Goal: Information Seeking & Learning: Learn about a topic

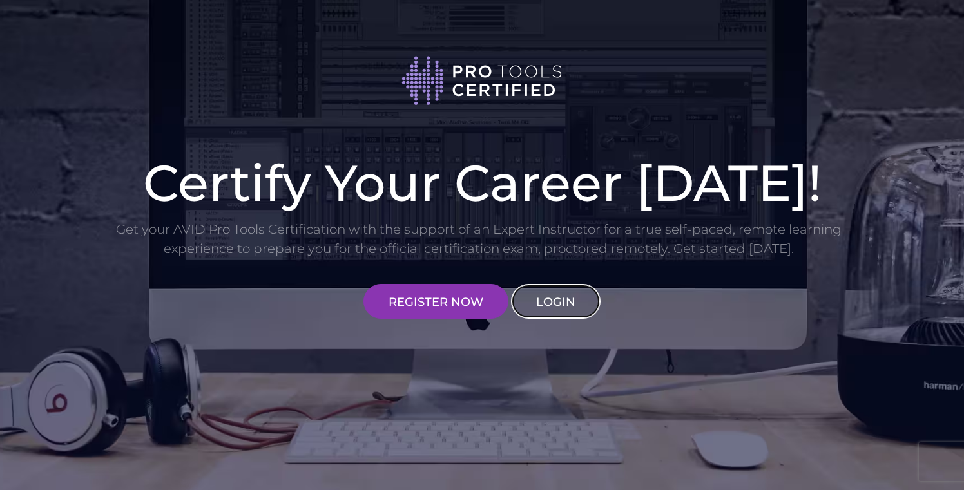
click at [560, 313] on link "LOGIN" at bounding box center [556, 301] width 90 height 35
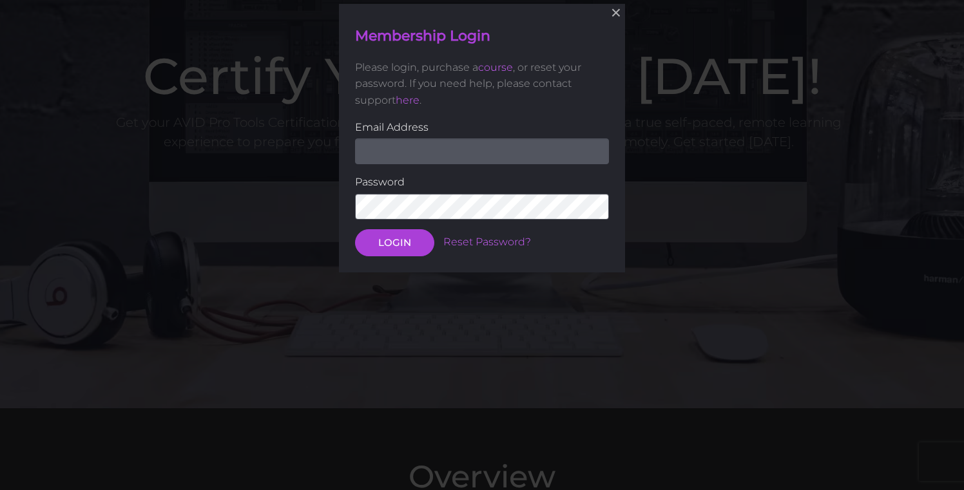
scroll to position [108, 0]
click at [475, 154] on input "email" at bounding box center [482, 151] width 254 height 26
click at [356, 165] on form "Email Address Password LOGIN Reset Password?" at bounding box center [482, 187] width 254 height 137
click at [379, 150] on input "email" at bounding box center [482, 151] width 254 height 26
click at [450, 157] on input "email" at bounding box center [482, 151] width 254 height 26
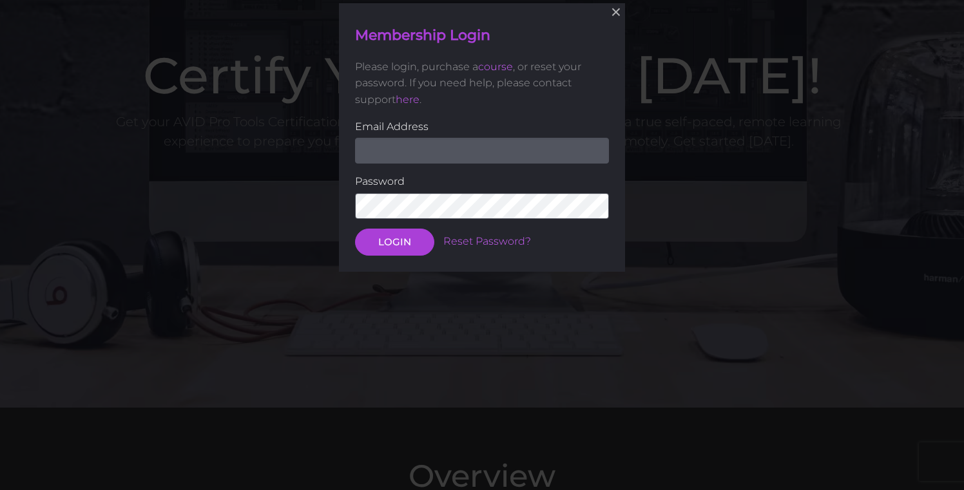
type input "lokfei0327@gmail.com"
click at [403, 240] on button "LOGIN" at bounding box center [394, 242] width 79 height 27
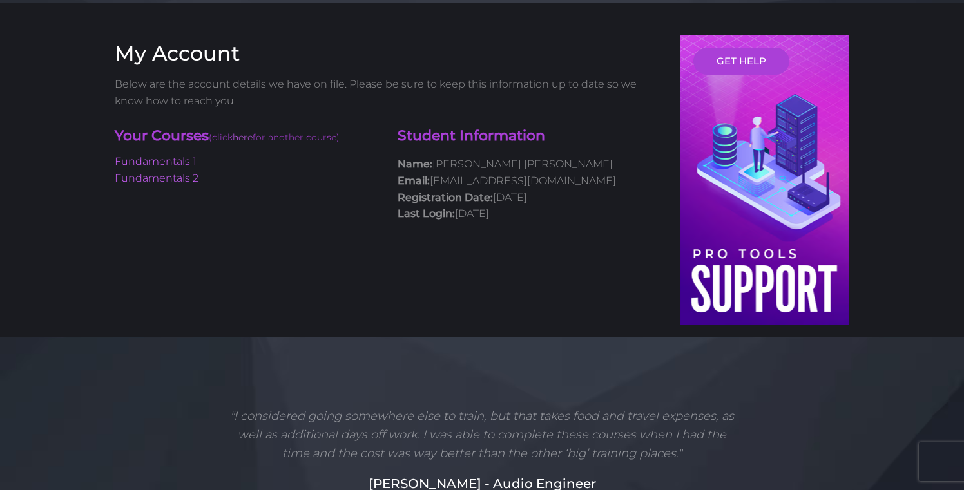
scroll to position [77, 0]
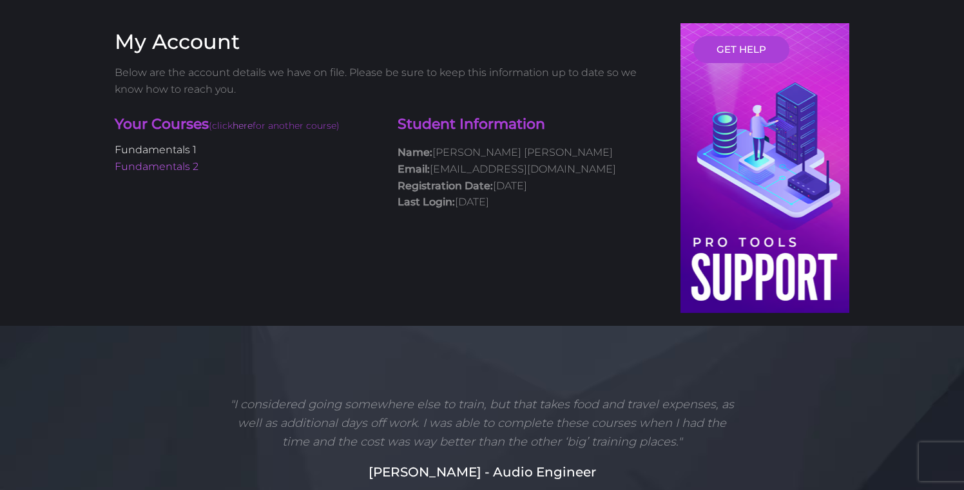
click at [144, 151] on link "Fundamentals 1" at bounding box center [156, 150] width 82 height 12
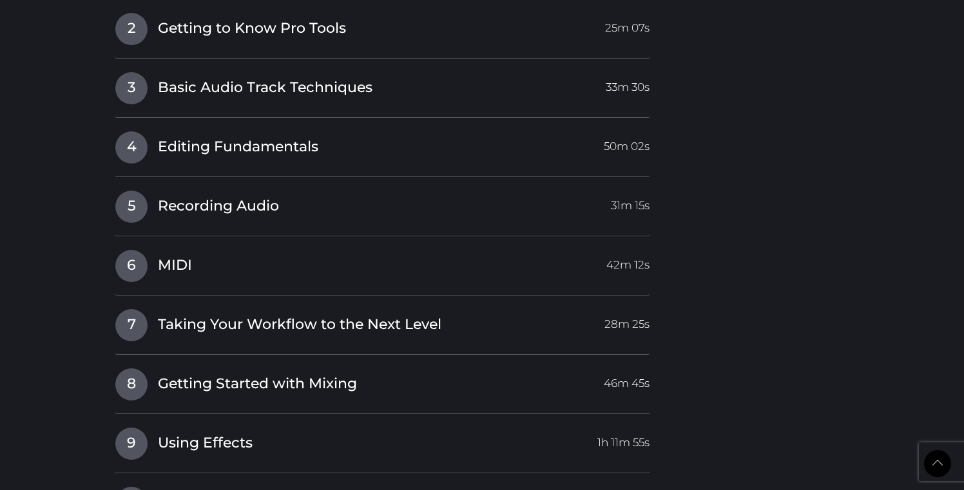
scroll to position [1609, 0]
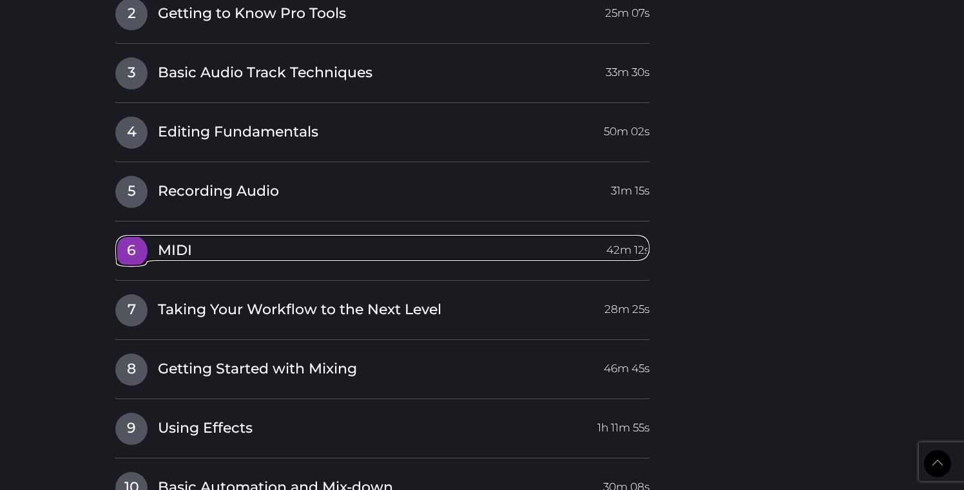
click at [179, 254] on span "MIDI" at bounding box center [175, 251] width 34 height 20
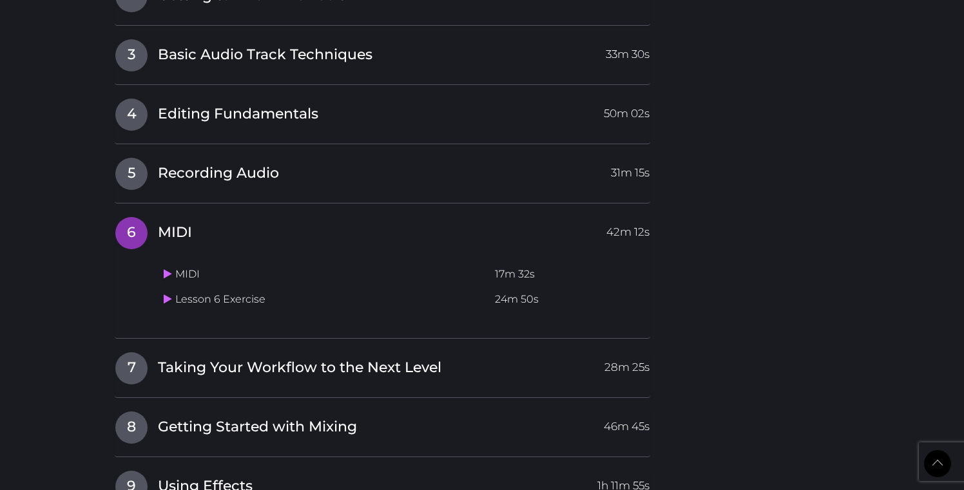
scroll to position [1331, 0]
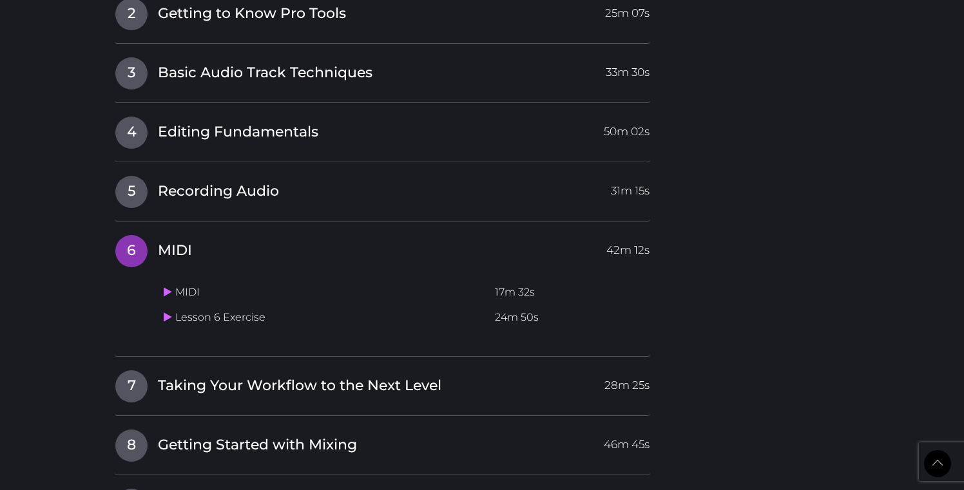
click at [198, 296] on td "MIDI" at bounding box center [323, 292] width 331 height 25
click at [168, 291] on icon at bounding box center [168, 292] width 8 height 10
